Goal: Find contact information: Find contact information

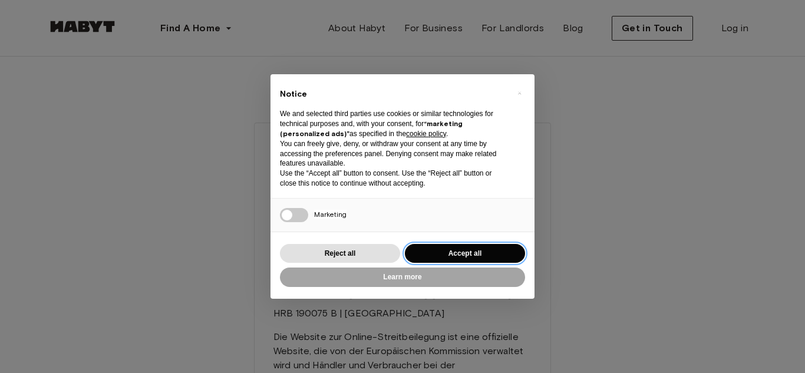
click at [468, 256] on button "Accept all" at bounding box center [465, 253] width 120 height 19
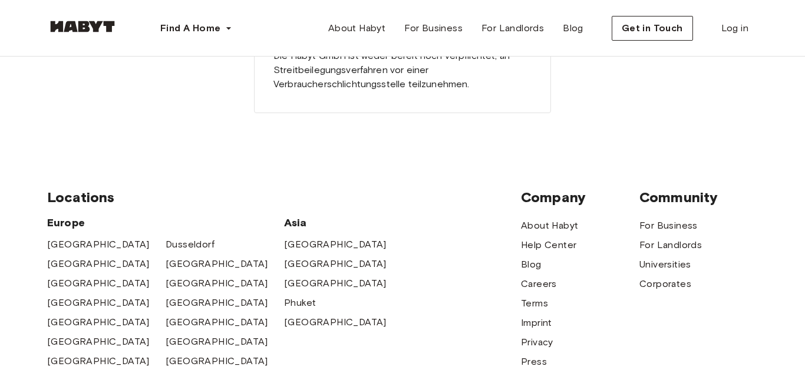
scroll to position [128, 0]
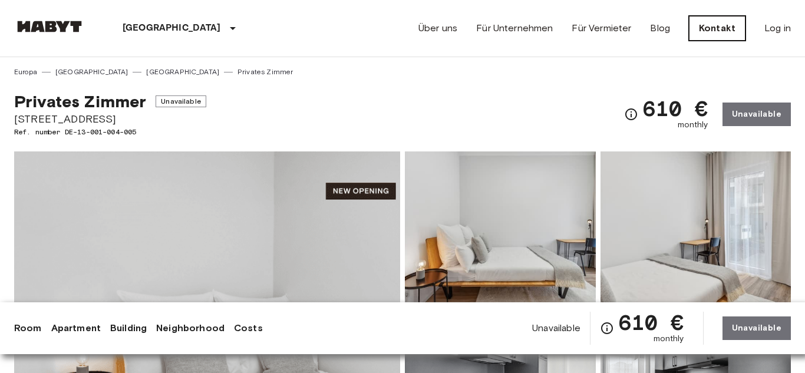
click at [712, 32] on link "Kontakt" at bounding box center [717, 28] width 57 height 25
